Goal: Communication & Community: Ask a question

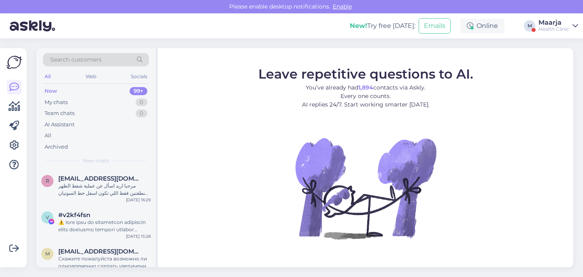
click at [429, 28] on div "Health Clinic" at bounding box center [554, 29] width 31 height 6
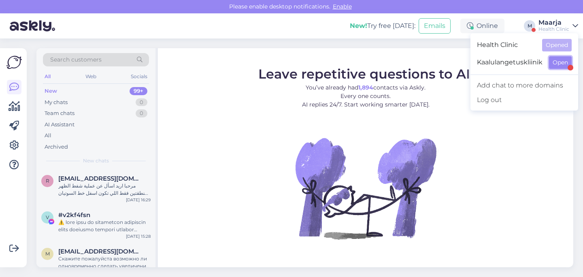
click at [429, 65] on button "Open" at bounding box center [560, 62] width 23 height 13
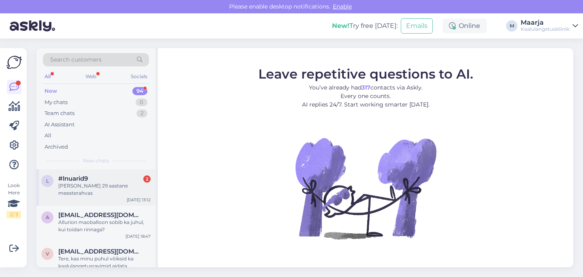
click at [94, 184] on div "[PERSON_NAME] 29 aastane meesterahvas" at bounding box center [104, 189] width 92 height 15
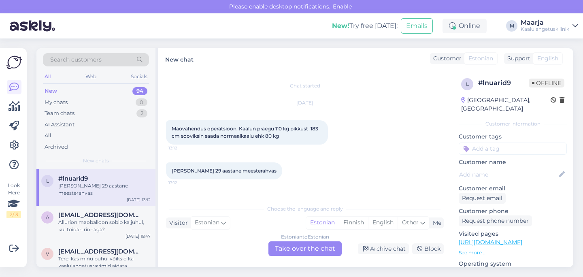
click at [287, 247] on div "Estonian to Estonian Take over the chat" at bounding box center [305, 248] width 73 height 15
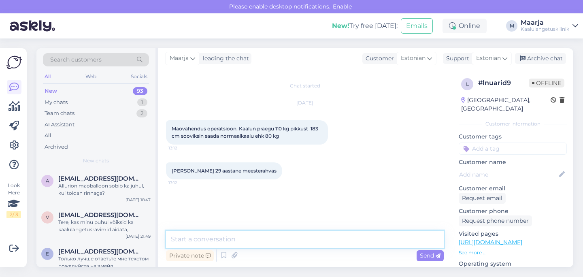
click at [240, 238] on textarea at bounding box center [305, 239] width 278 height 17
type textarea "Tere!"
click at [289, 239] on textarea at bounding box center [305, 239] width 278 height 17
paste textarea "Health Clinicus on kaalukirurgiale spetsialiseerunud [PERSON_NAME], kes omab pi…"
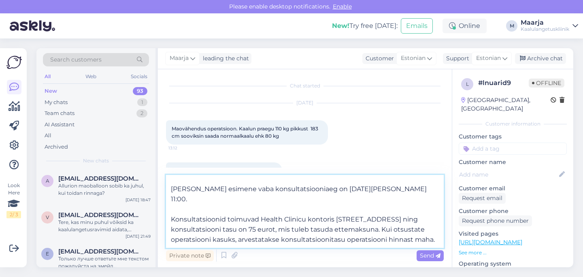
scroll to position [66, 0]
drag, startPoint x: 386, startPoint y: 179, endPoint x: 425, endPoint y: 183, distance: 39.1
click at [425, 183] on textarea "Health Clinicus on kaalukirurgiale spetsialiseerunud [PERSON_NAME], kes omab pi…" at bounding box center [305, 211] width 278 height 73
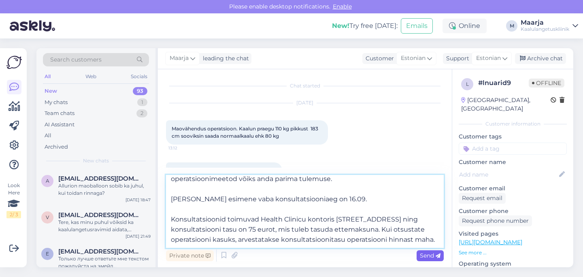
type textarea "Health Clinicus on kaalukirurgiale spetsialiseerunud [PERSON_NAME], kes omab pi…"
click at [429, 252] on span "Send" at bounding box center [430, 255] width 21 height 7
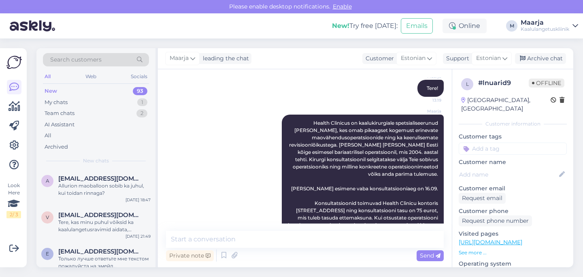
scroll to position [144, 0]
